Goal: Information Seeking & Learning: Check status

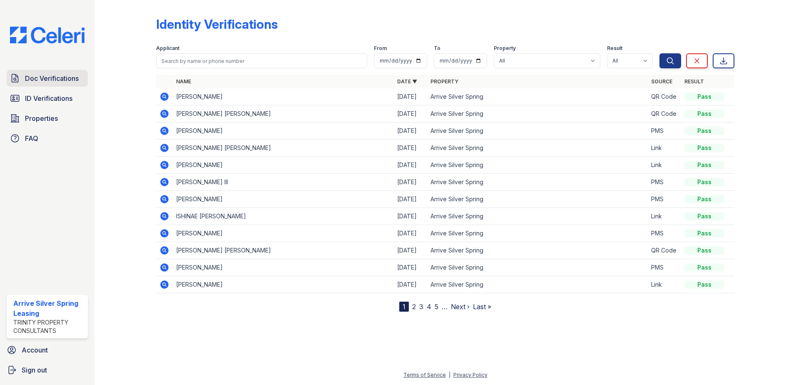
click at [22, 78] on link "Doc Verifications" at bounding box center [47, 78] width 81 height 17
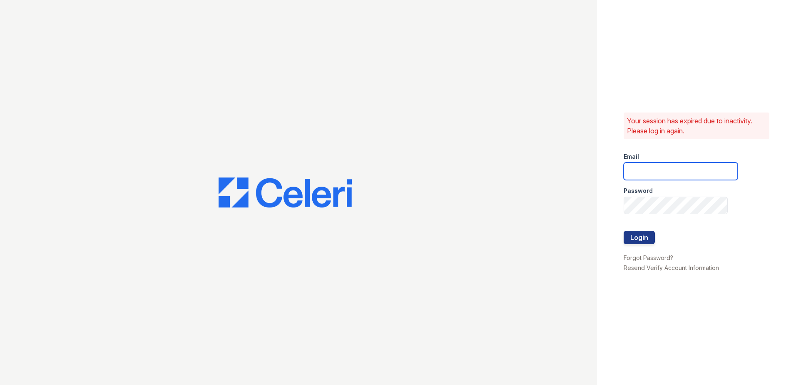
type input "arrivesilverspring@trinity-pm.com"
click at [636, 236] on button "Login" at bounding box center [639, 237] width 31 height 13
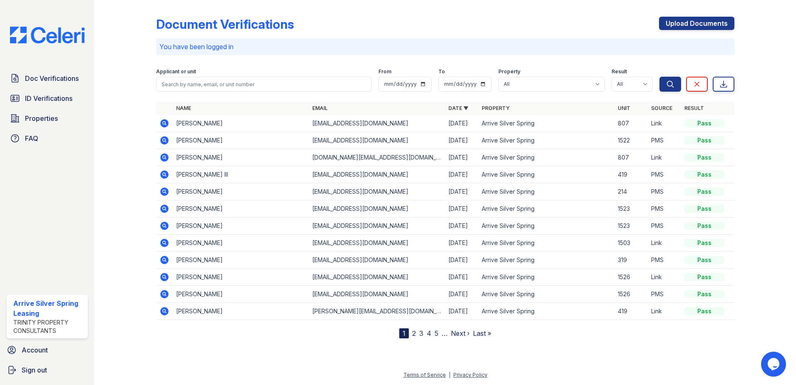
click at [167, 124] on icon at bounding box center [164, 123] width 8 height 8
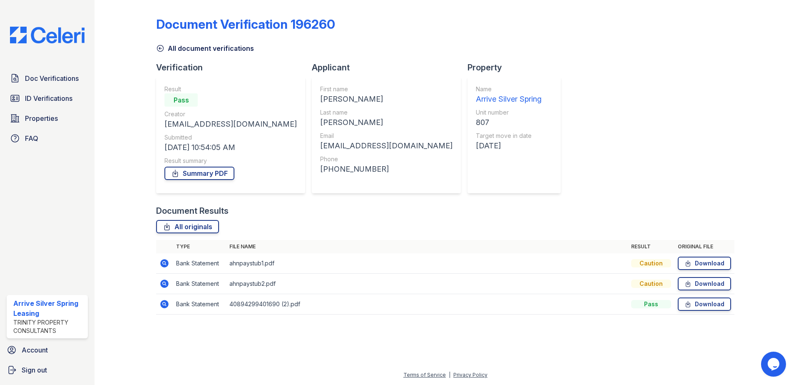
click at [164, 284] on icon at bounding box center [164, 283] width 10 height 10
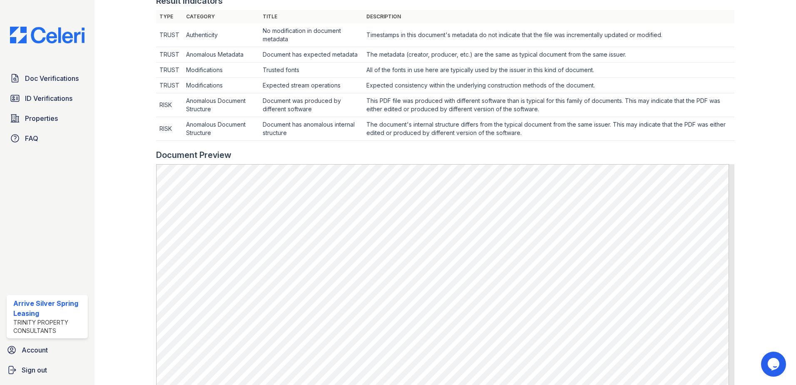
scroll to position [291, 0]
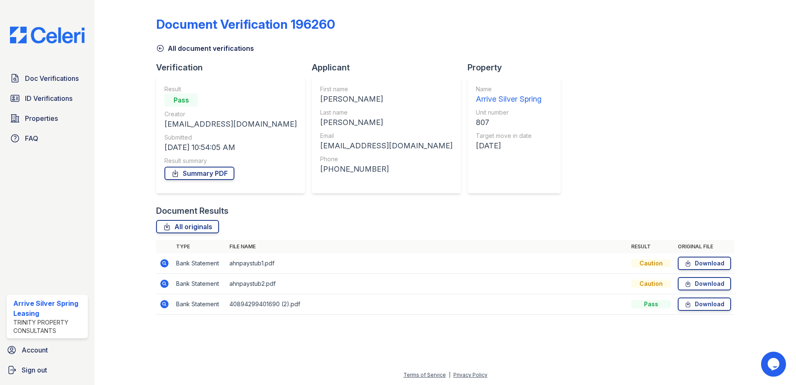
click at [164, 265] on icon at bounding box center [164, 263] width 8 height 8
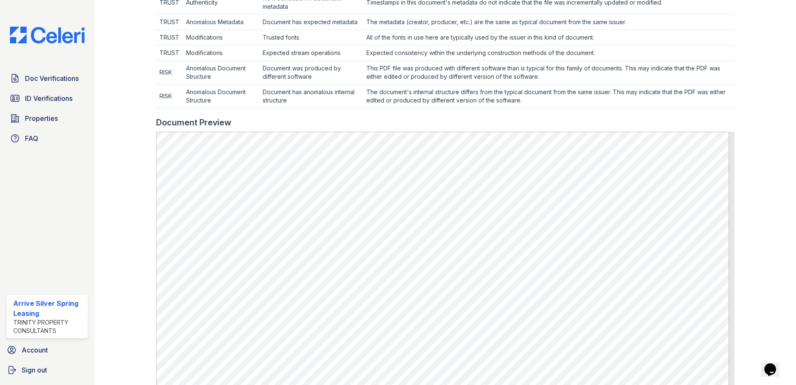
scroll to position [458, 0]
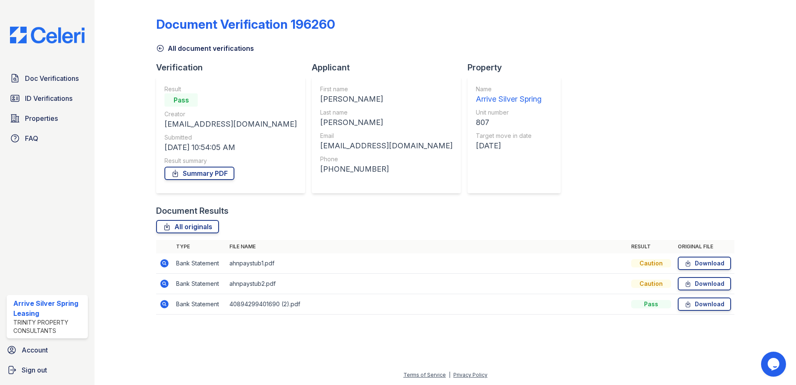
click at [164, 281] on icon at bounding box center [164, 283] width 8 height 8
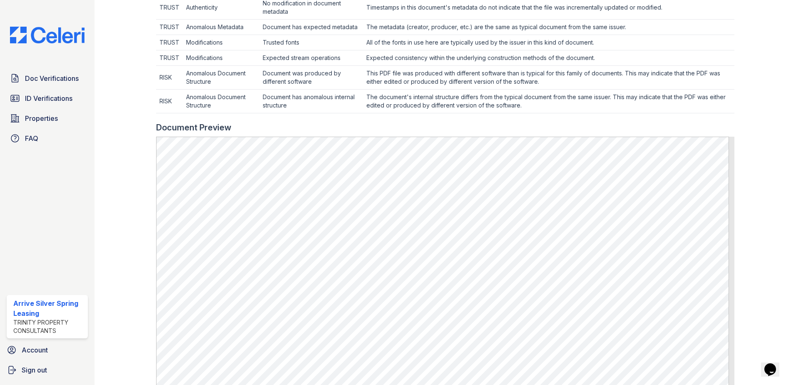
scroll to position [375, 0]
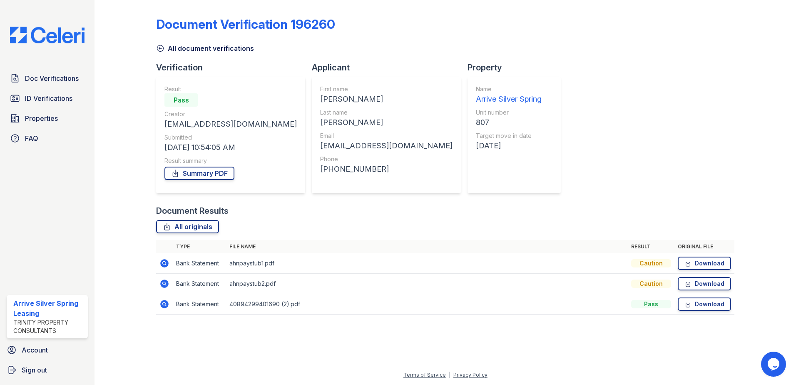
click at [166, 306] on icon at bounding box center [164, 304] width 8 height 8
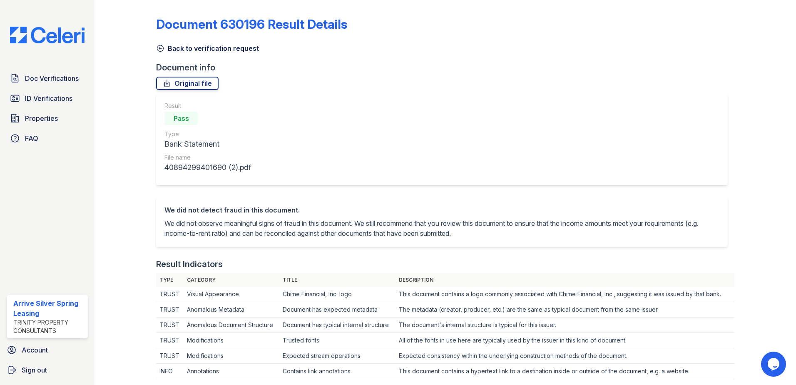
click at [164, 48] on icon at bounding box center [160, 48] width 8 height 8
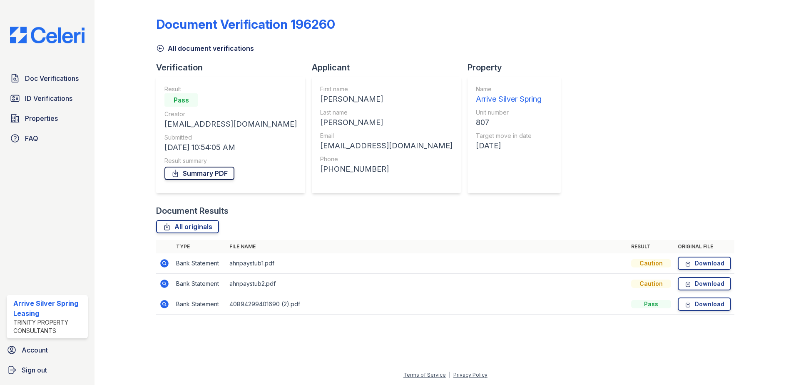
click at [196, 177] on link "Summary PDF" at bounding box center [199, 173] width 70 height 13
click at [166, 306] on icon at bounding box center [164, 304] width 8 height 8
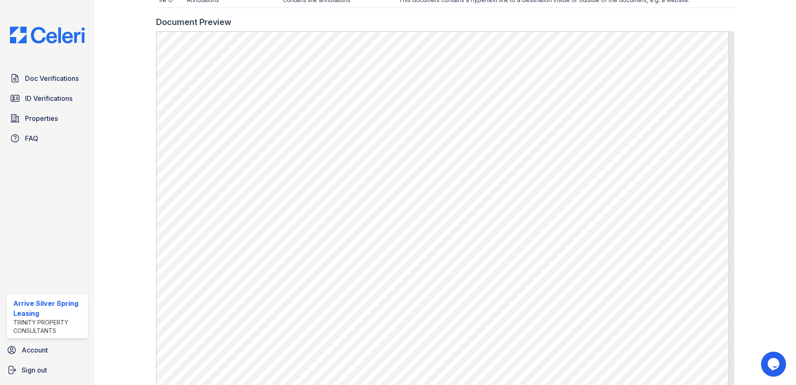
scroll to position [375, 0]
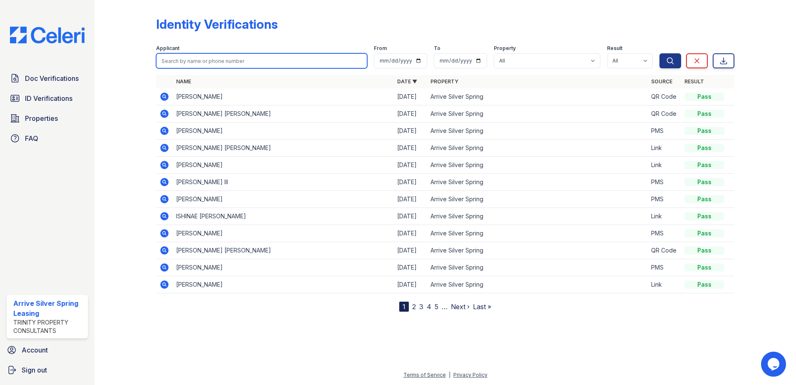
click at [252, 67] on input "search" at bounding box center [261, 60] width 211 height 15
type input "[PERSON_NAME]"
click at [659, 53] on button "Search" at bounding box center [670, 60] width 22 height 15
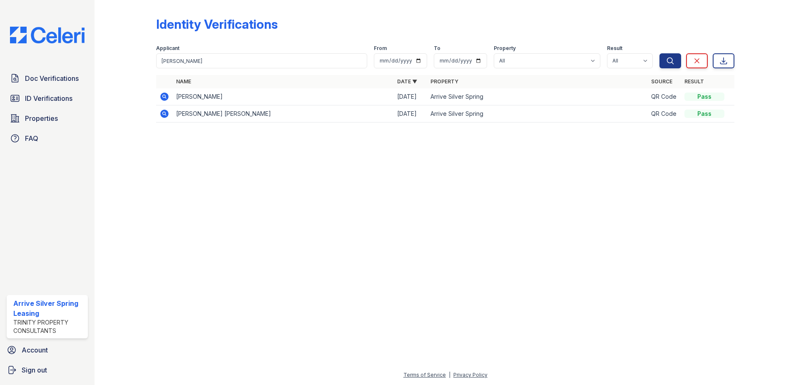
click at [161, 111] on icon at bounding box center [164, 114] width 10 height 10
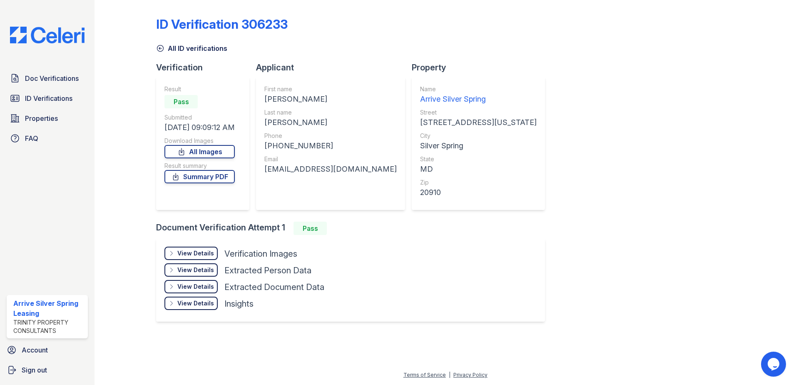
click at [176, 249] on div "View Details Details" at bounding box center [190, 252] width 53 height 13
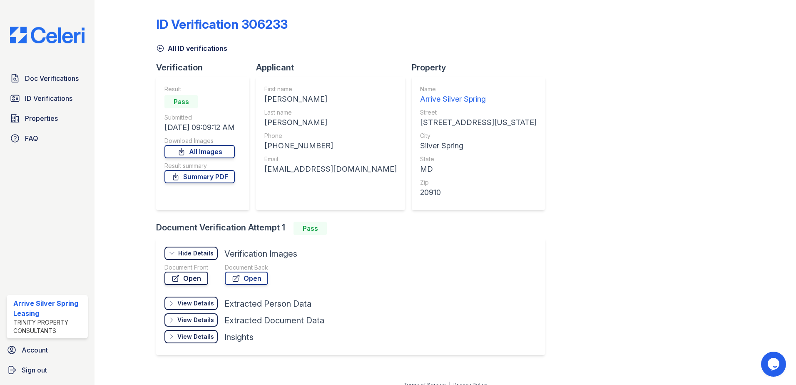
click at [192, 276] on link "Open" at bounding box center [186, 277] width 44 height 13
click at [246, 278] on link "Open" at bounding box center [246, 277] width 43 height 13
click at [158, 48] on icon at bounding box center [160, 48] width 8 height 8
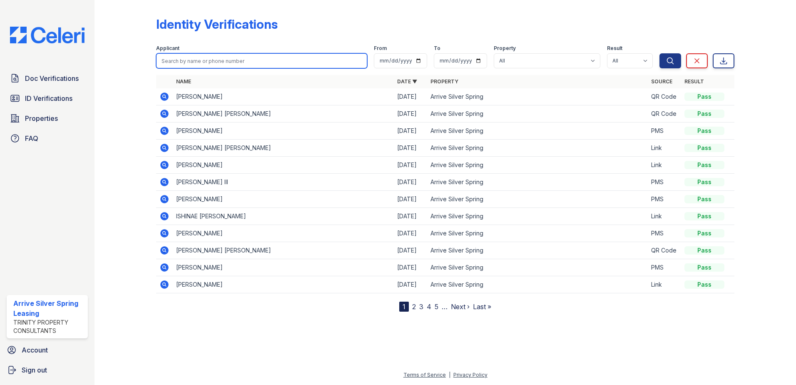
click at [225, 58] on input "search" at bounding box center [261, 60] width 211 height 15
type input "carball"
click at [659, 53] on button "Search" at bounding box center [670, 60] width 22 height 15
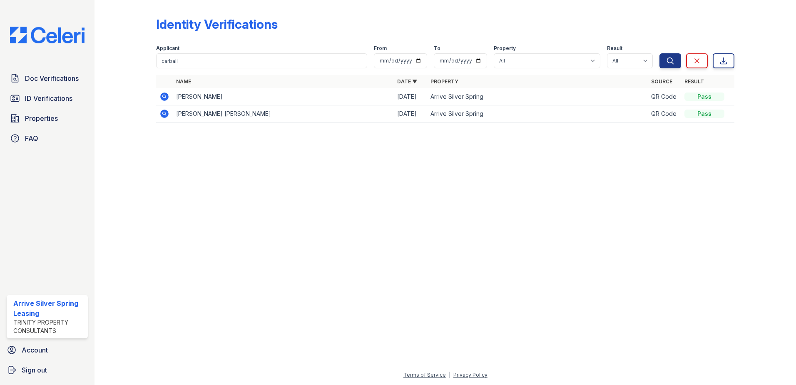
click at [169, 98] on icon at bounding box center [164, 97] width 10 height 10
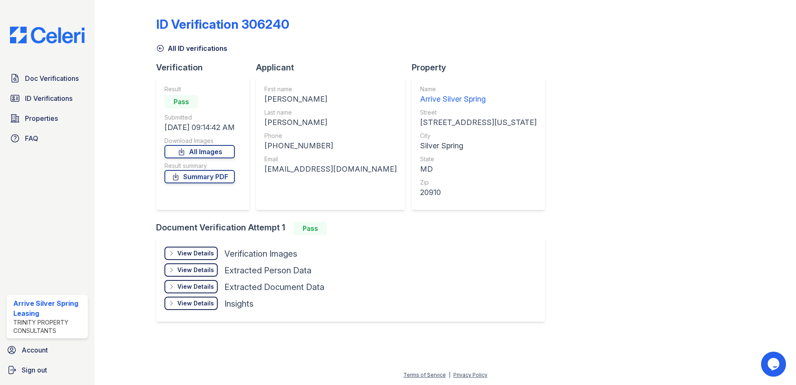
click at [199, 249] on div "View Details Details" at bounding box center [190, 252] width 53 height 13
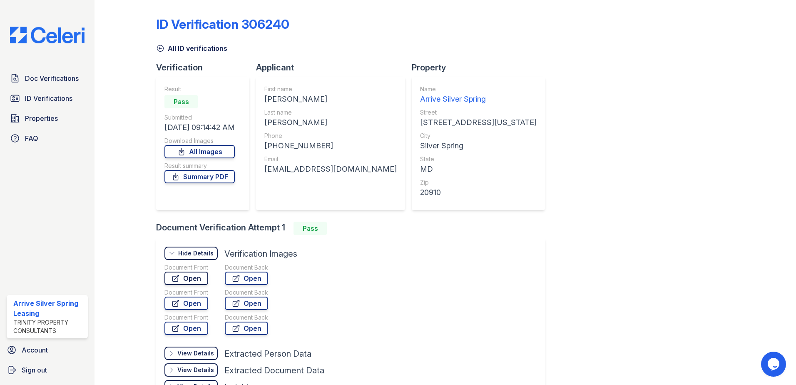
click at [196, 278] on link "Open" at bounding box center [186, 277] width 44 height 13
click at [254, 281] on link "Open" at bounding box center [246, 277] width 43 height 13
